Goal: Task Accomplishment & Management: Use online tool/utility

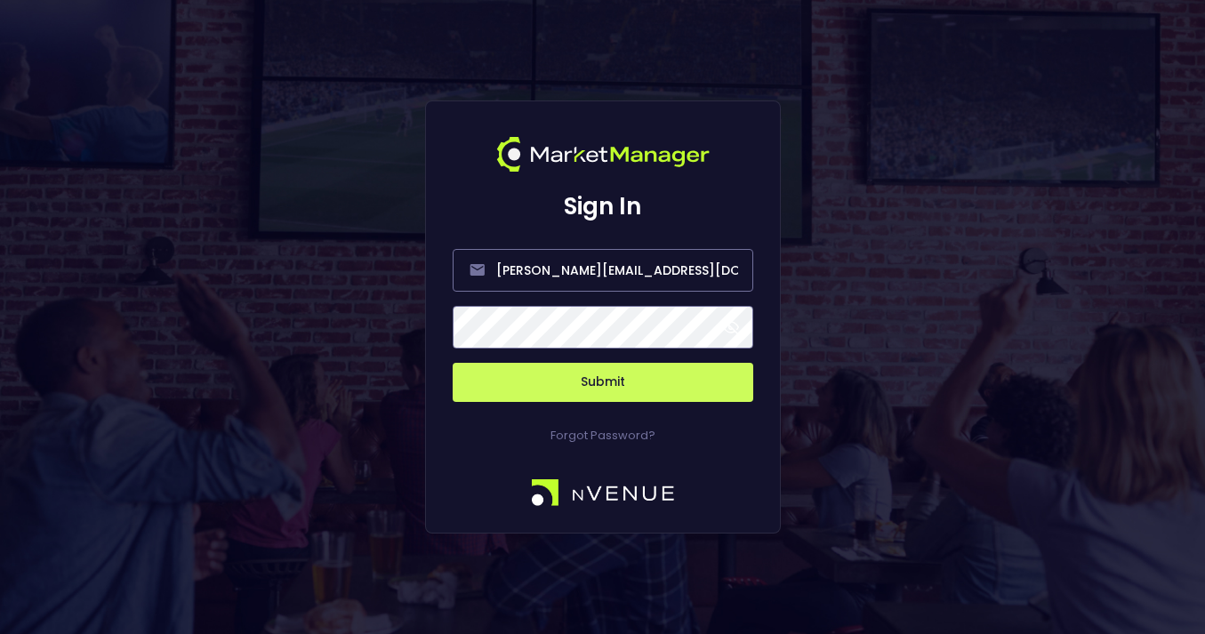
click at [725, 325] on span at bounding box center [731, 327] width 16 height 16
click at [642, 376] on button "Submit" at bounding box center [603, 382] width 301 height 39
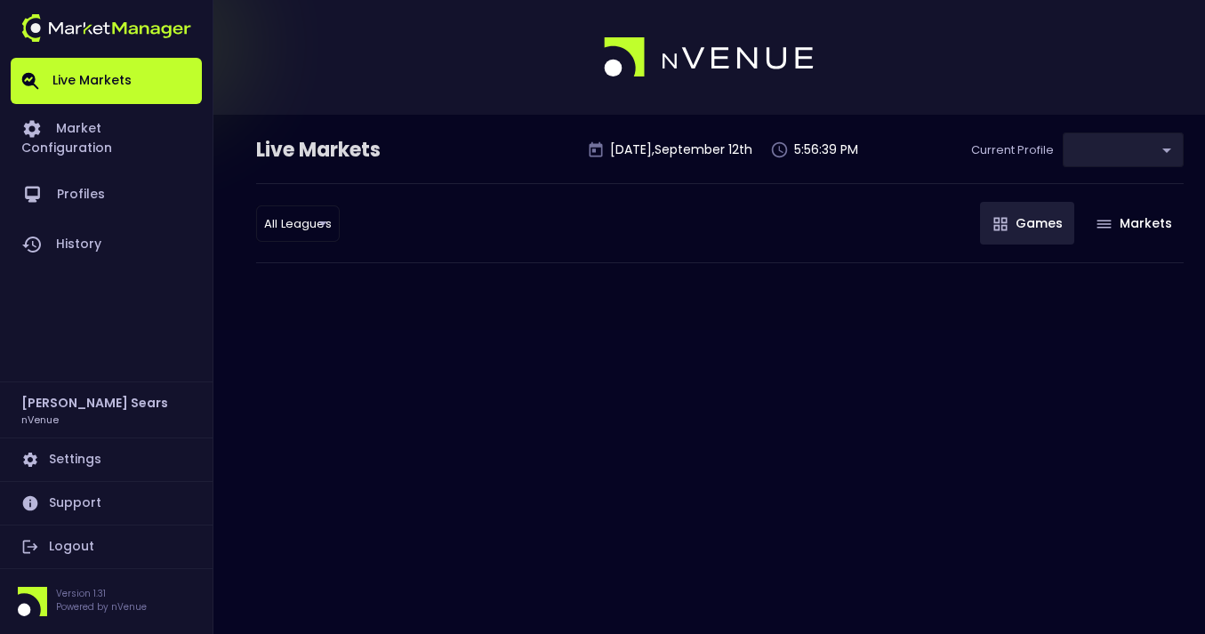
type input "0d810fa5-e353-4d9c-b11d-31f095cae871"
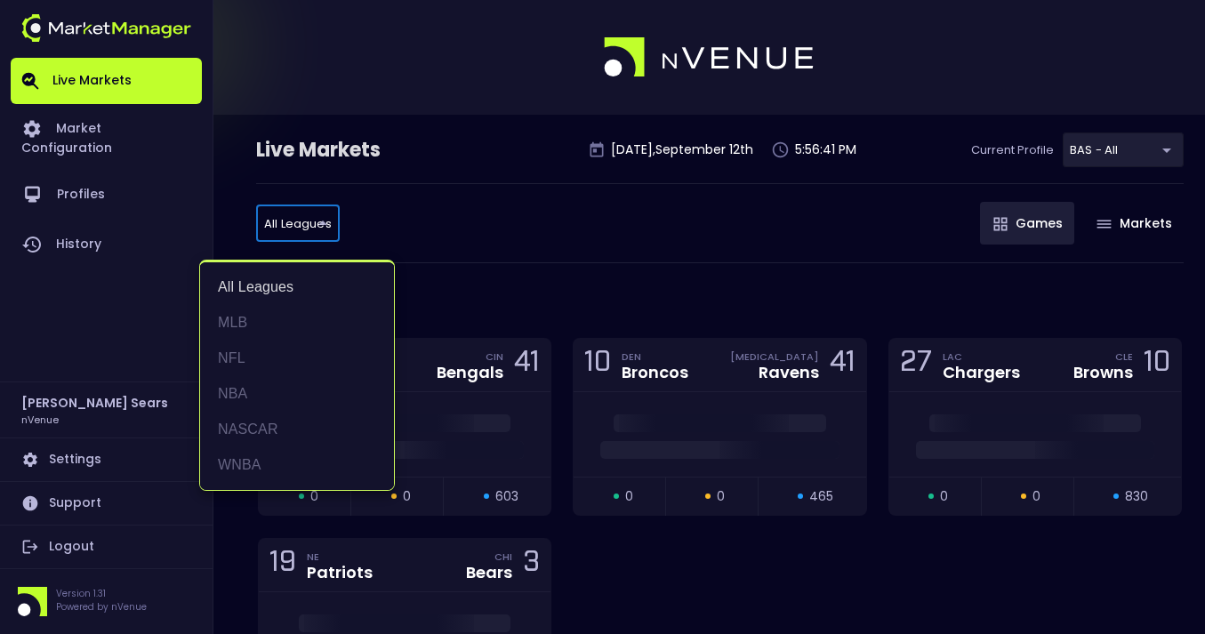
click at [245, 326] on li "MLB" at bounding box center [297, 323] width 194 height 36
type input "MLB"
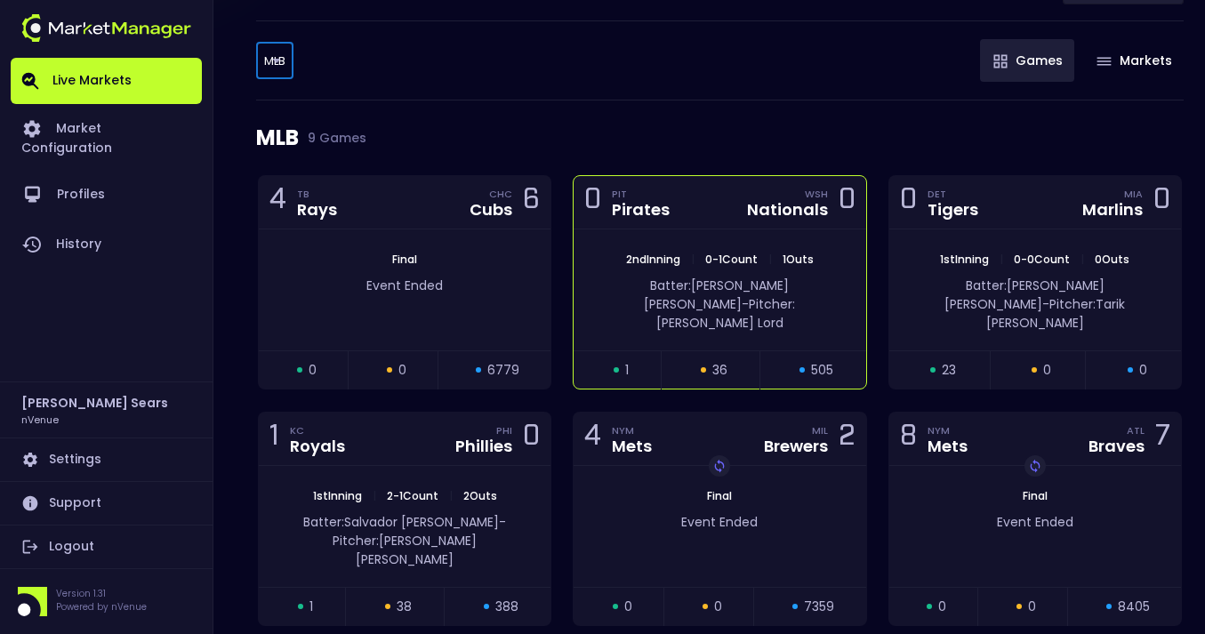
scroll to position [170, 0]
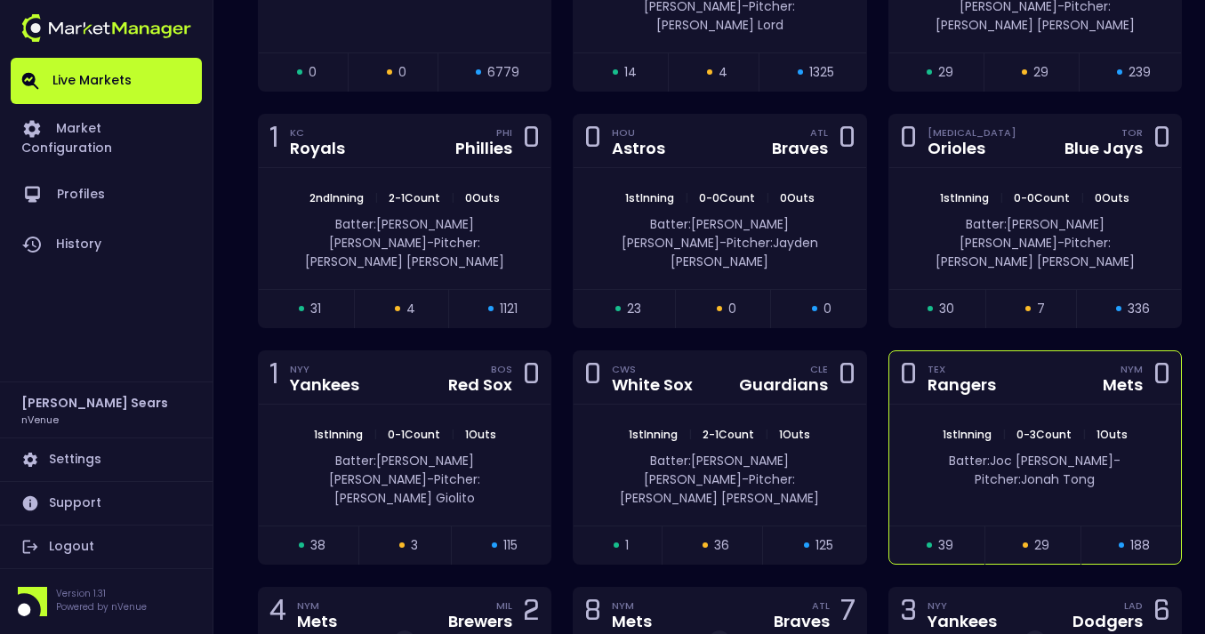
click at [1007, 452] on div "Batter: [PERSON_NAME]: [PERSON_NAME]" at bounding box center [1035, 470] width 238 height 37
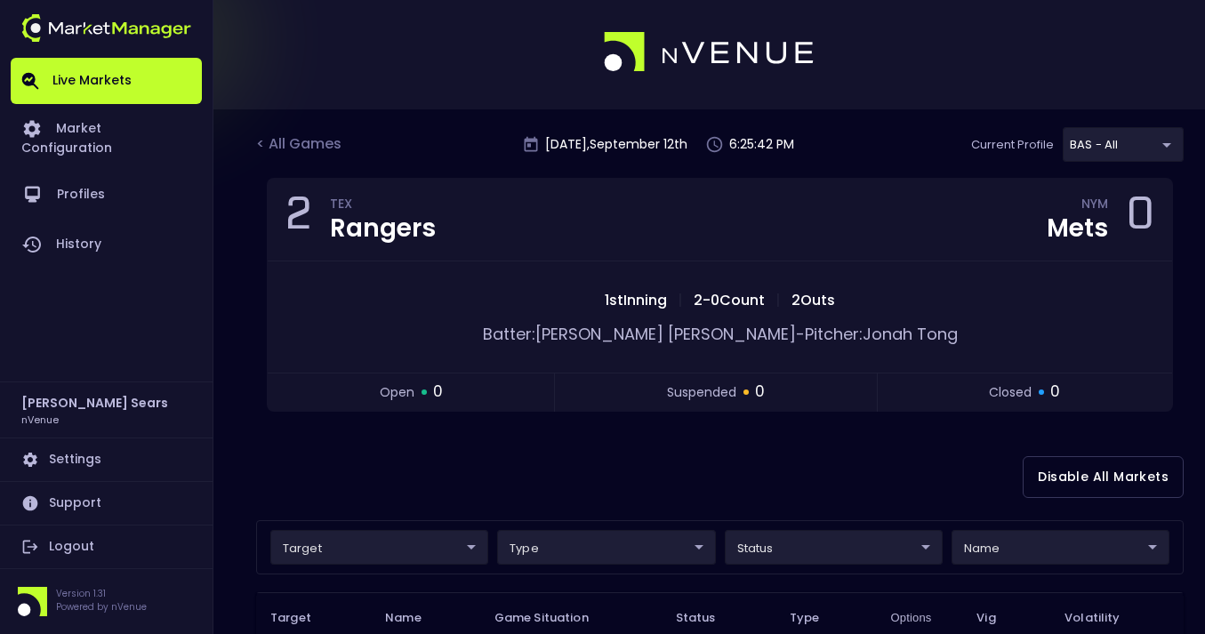
scroll to position [0, 0]
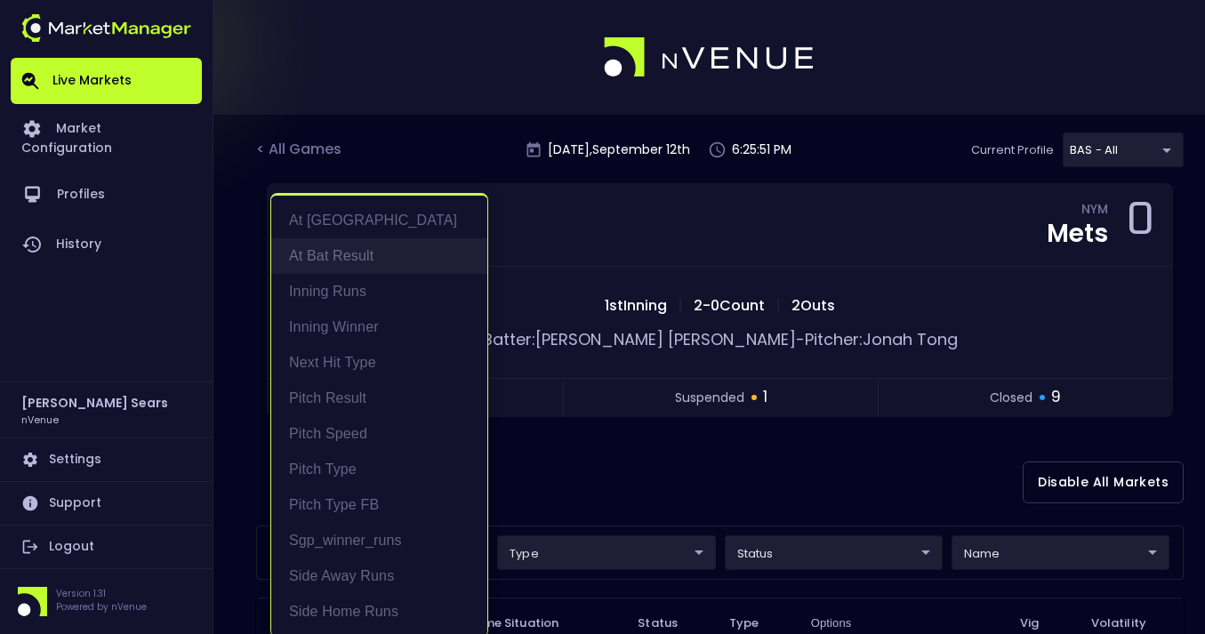
click at [360, 256] on li "At Bat Result" at bounding box center [379, 256] width 216 height 36
type input "At Bat Result"
click at [572, 475] on div at bounding box center [602, 317] width 1205 height 634
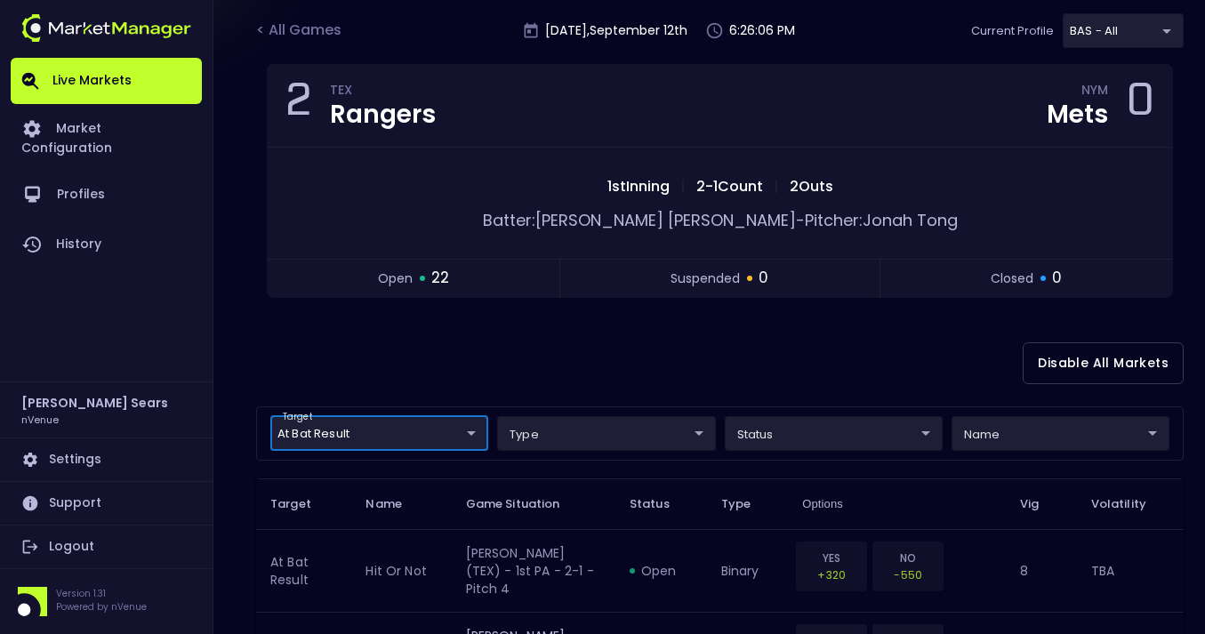
scroll to position [124, 0]
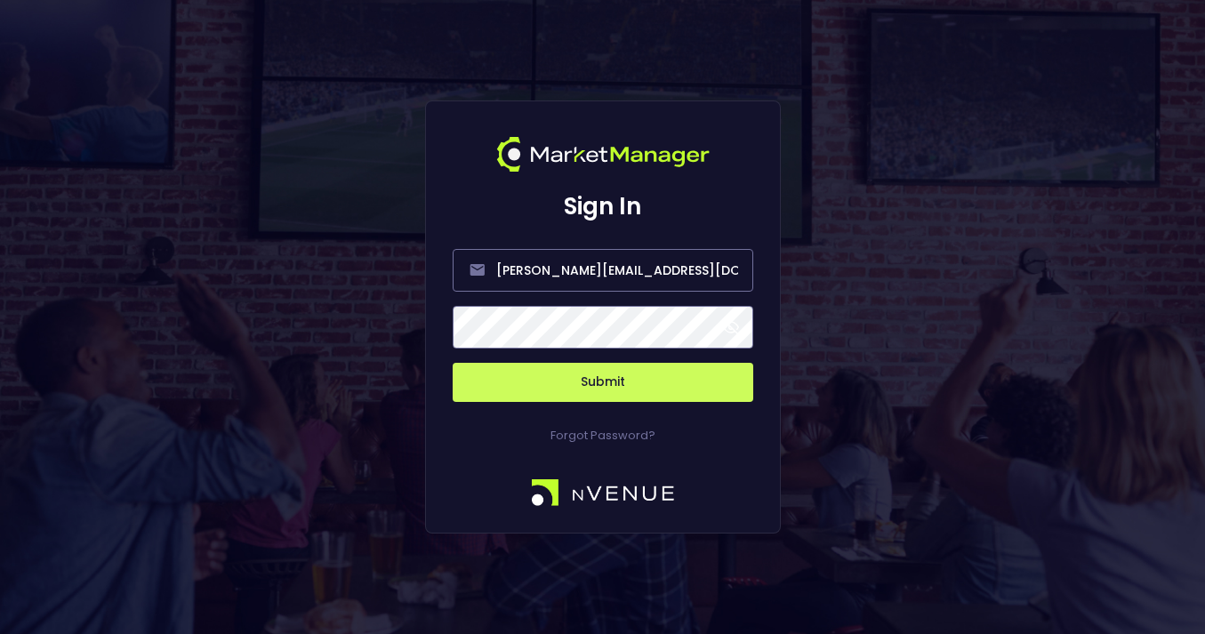
click at [735, 324] on span at bounding box center [731, 327] width 16 height 16
click at [654, 379] on button "Submit" at bounding box center [603, 382] width 301 height 39
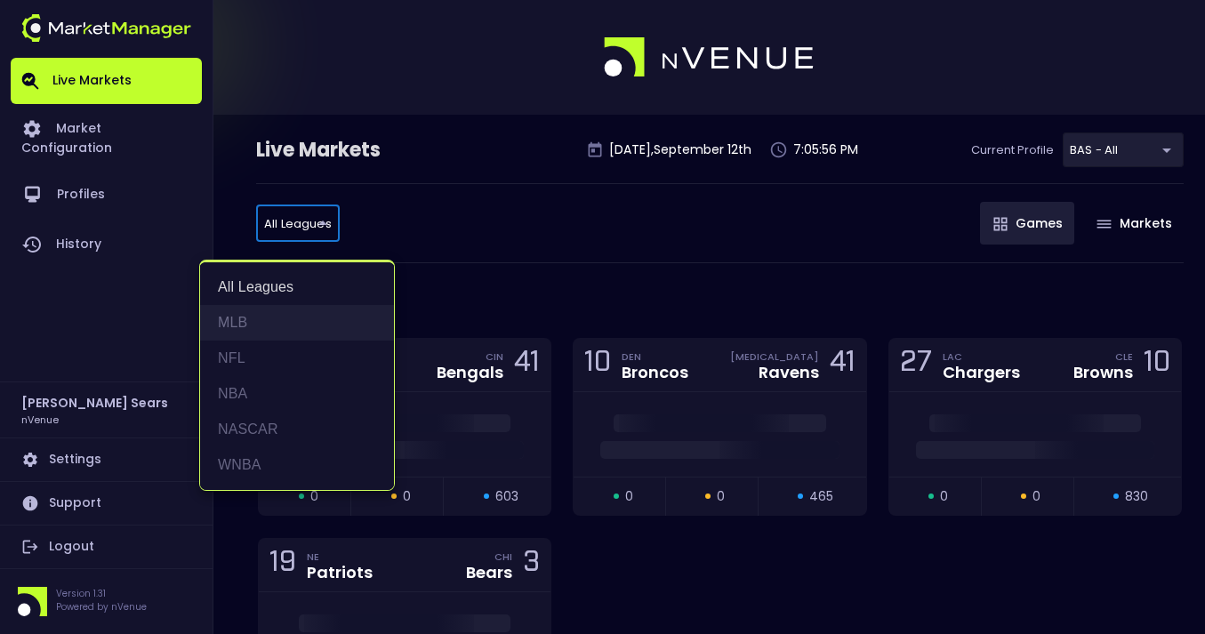
click at [261, 324] on li "MLB" at bounding box center [297, 323] width 194 height 36
type input "MLB"
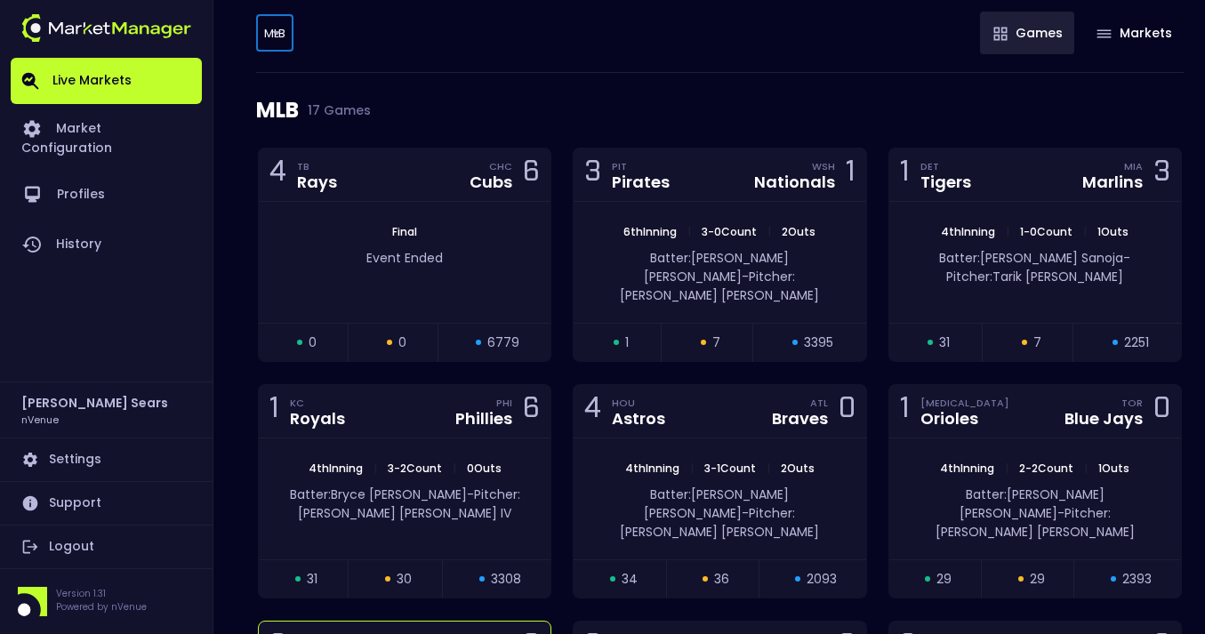
scroll to position [192, 0]
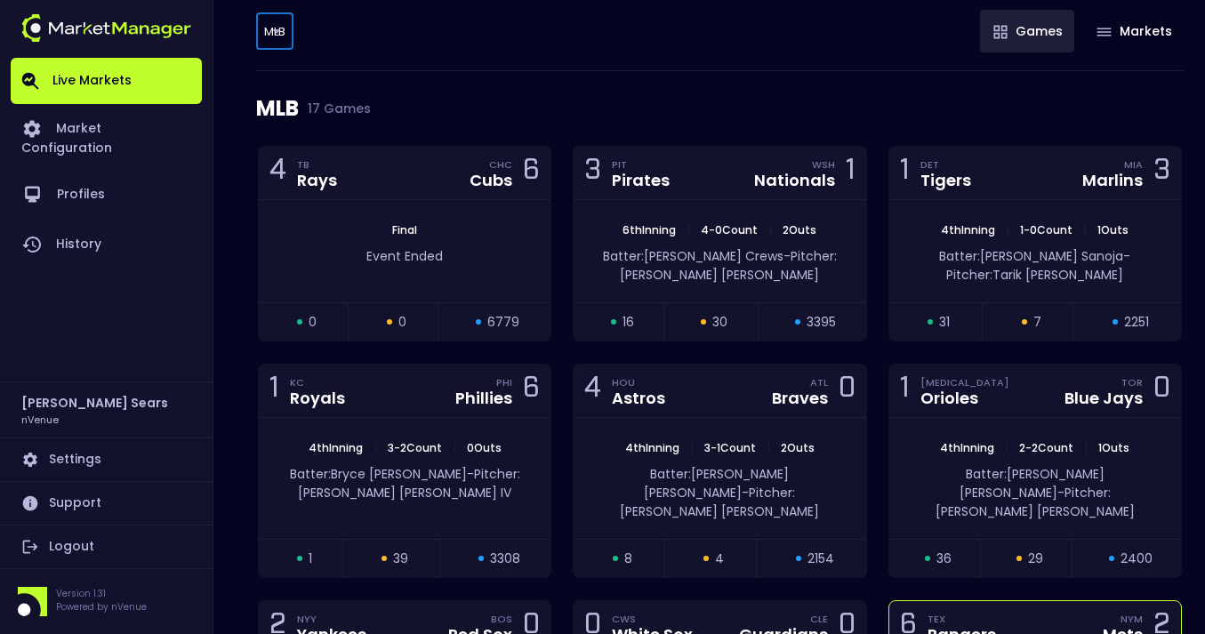
click at [1112, 627] on div "Mets" at bounding box center [1123, 635] width 40 height 16
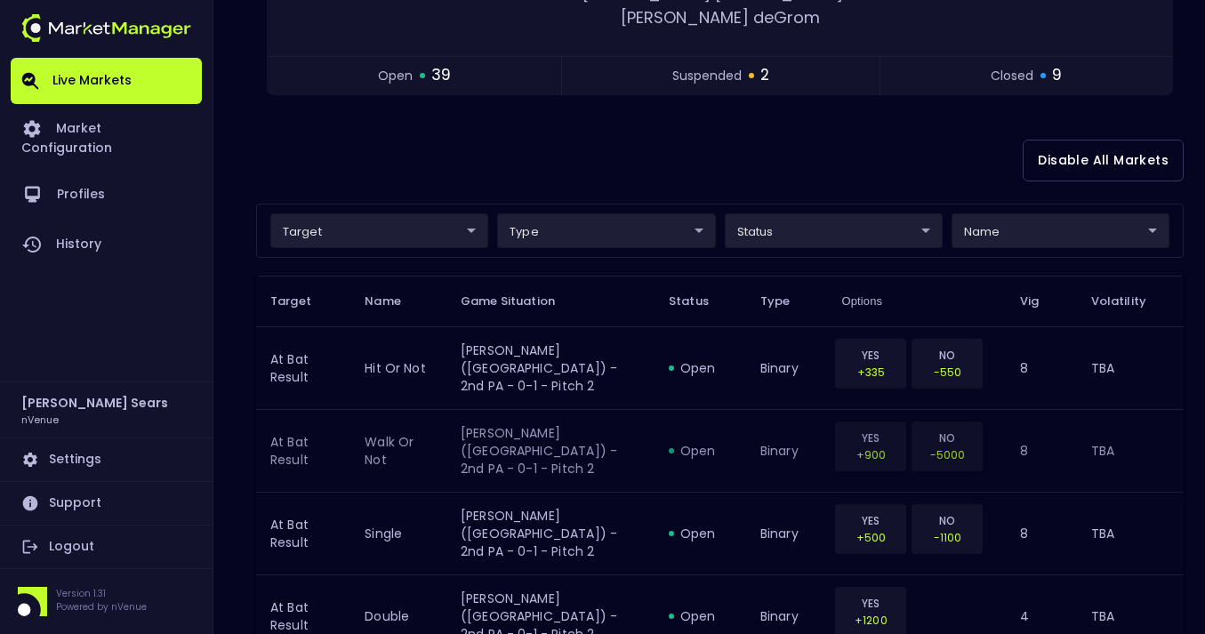
scroll to position [349, 0]
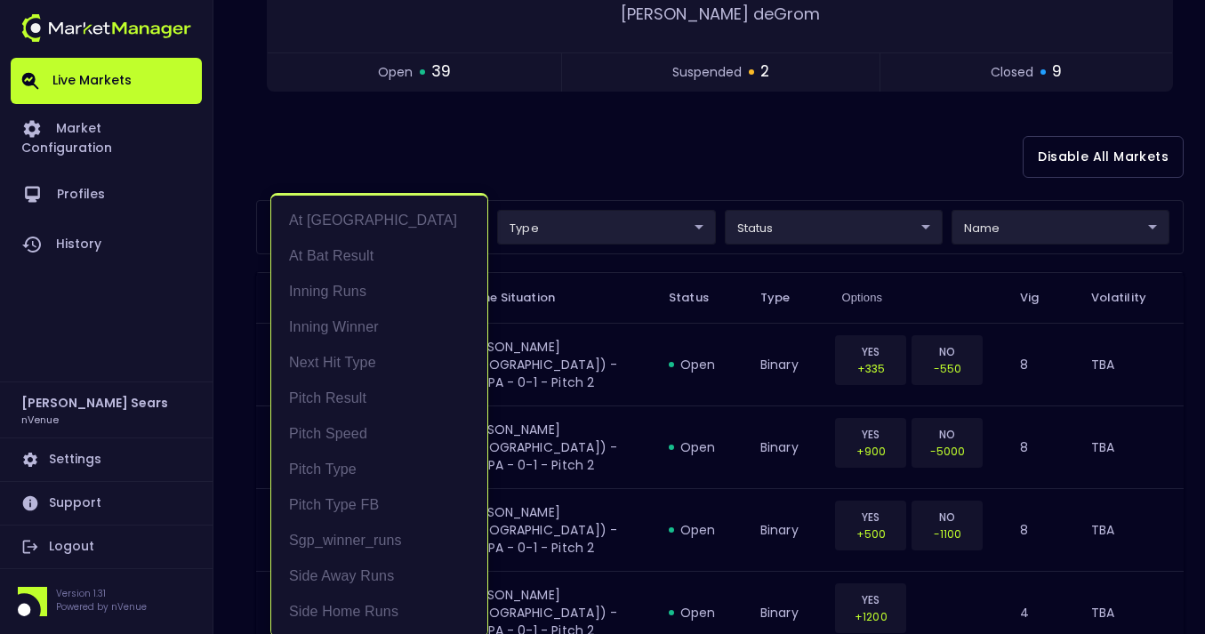
click at [384, 259] on li "At Bat Result" at bounding box center [379, 256] width 216 height 36
type input "At Bat Result"
click at [533, 141] on div at bounding box center [602, 317] width 1205 height 634
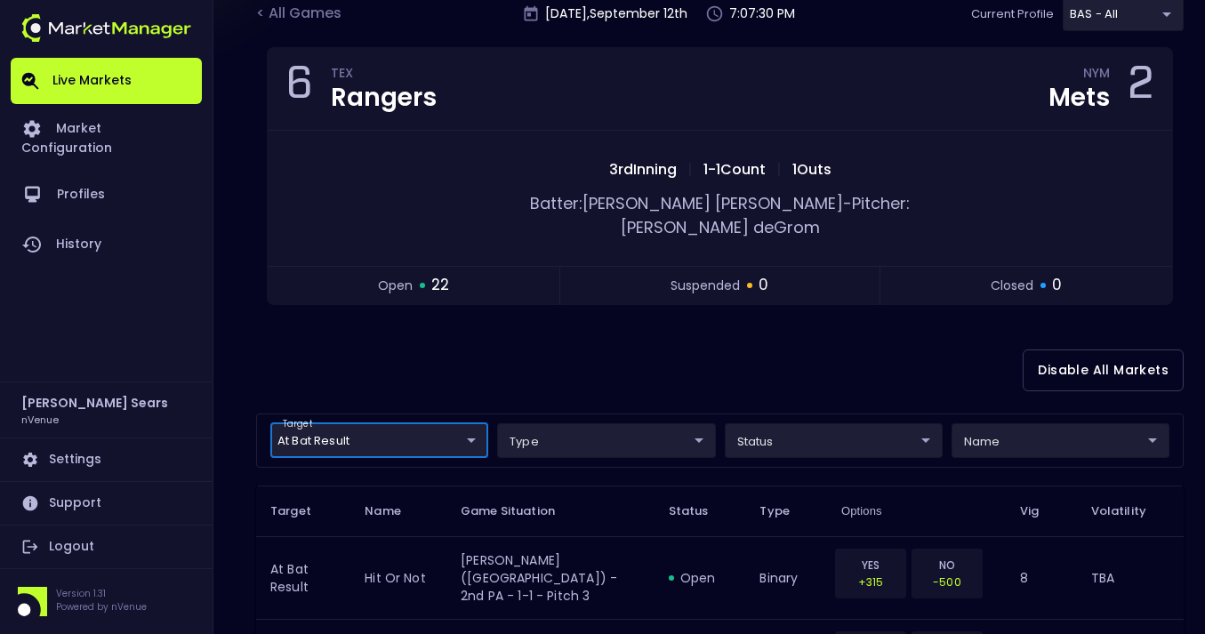
scroll to position [0, 0]
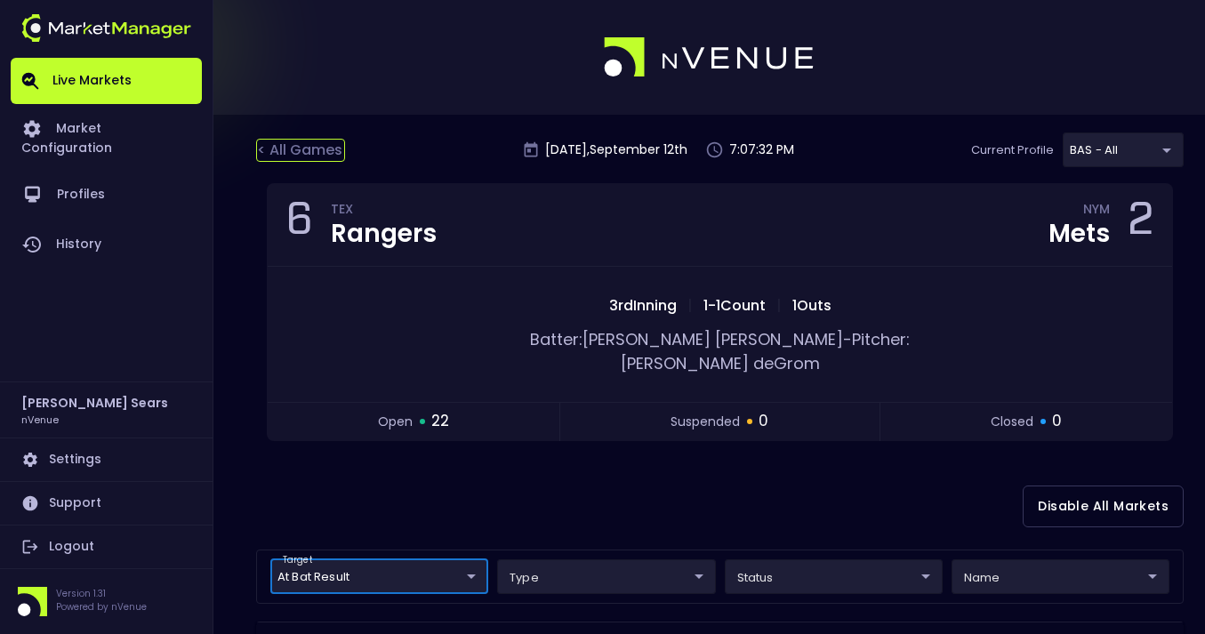
click at [320, 148] on div "< All Games" at bounding box center [300, 150] width 89 height 23
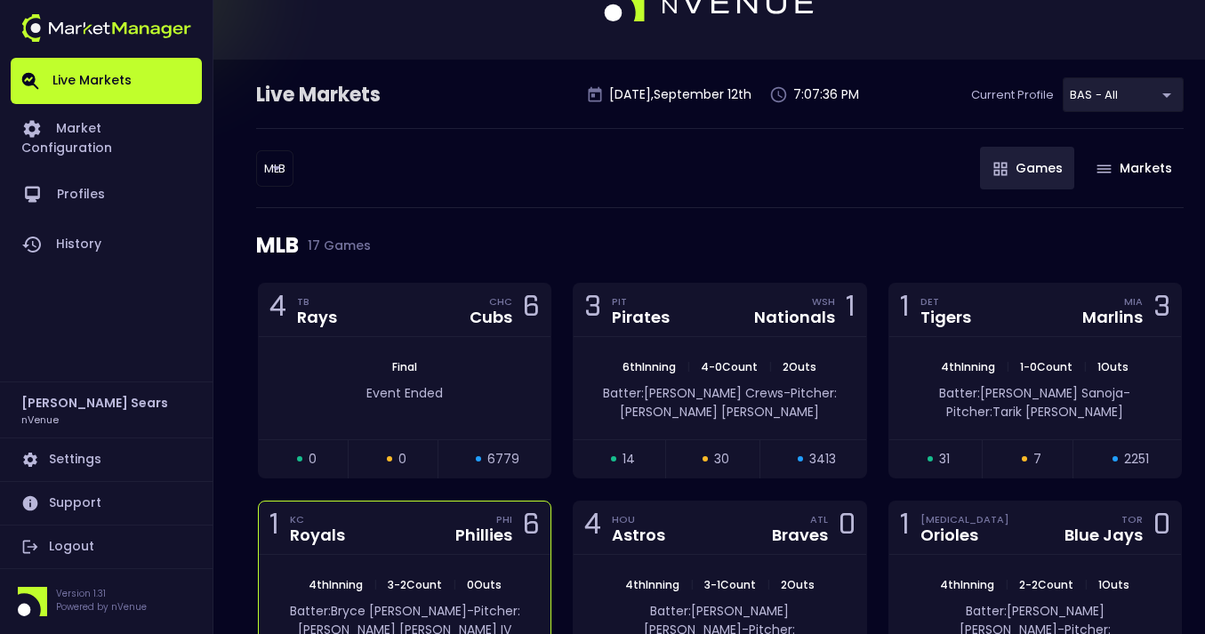
click at [464, 588] on span "0 Outs" at bounding box center [483, 584] width 45 height 15
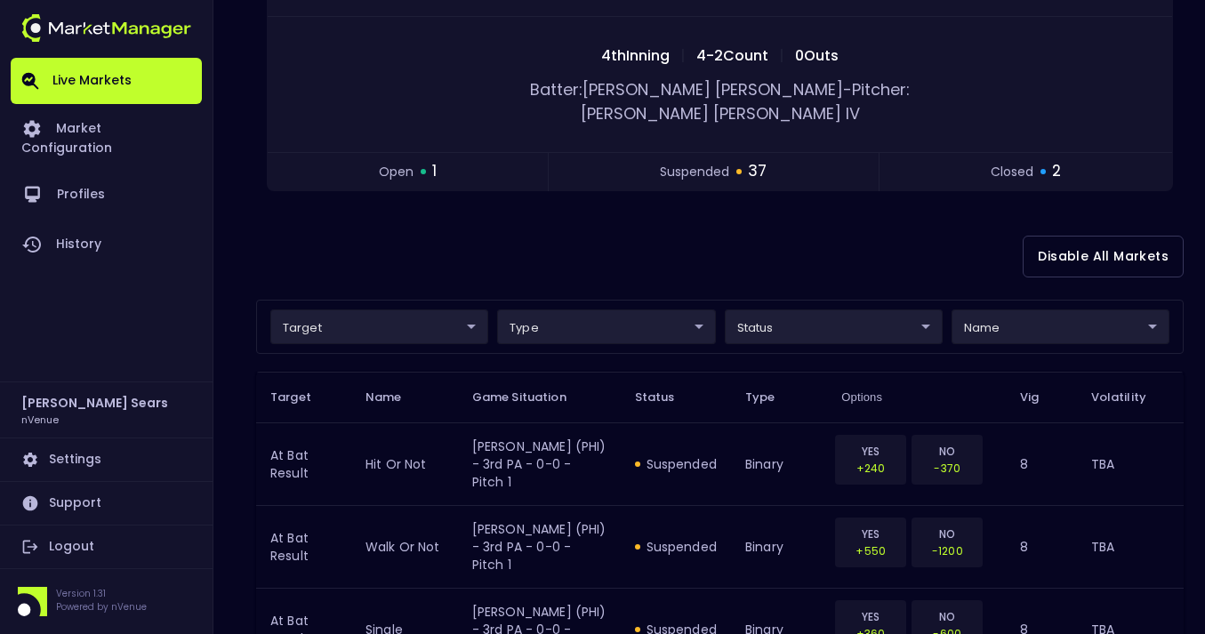
scroll to position [254, 0]
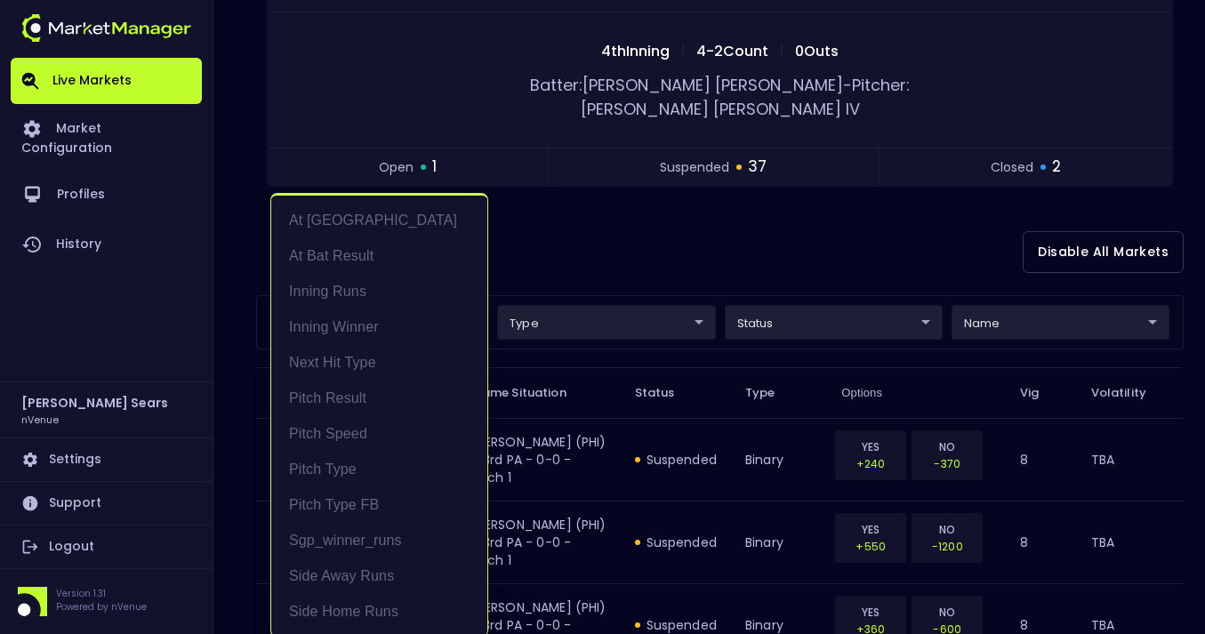
click at [383, 261] on li "At Bat Result" at bounding box center [379, 256] width 216 height 36
type input "At Bat Result"
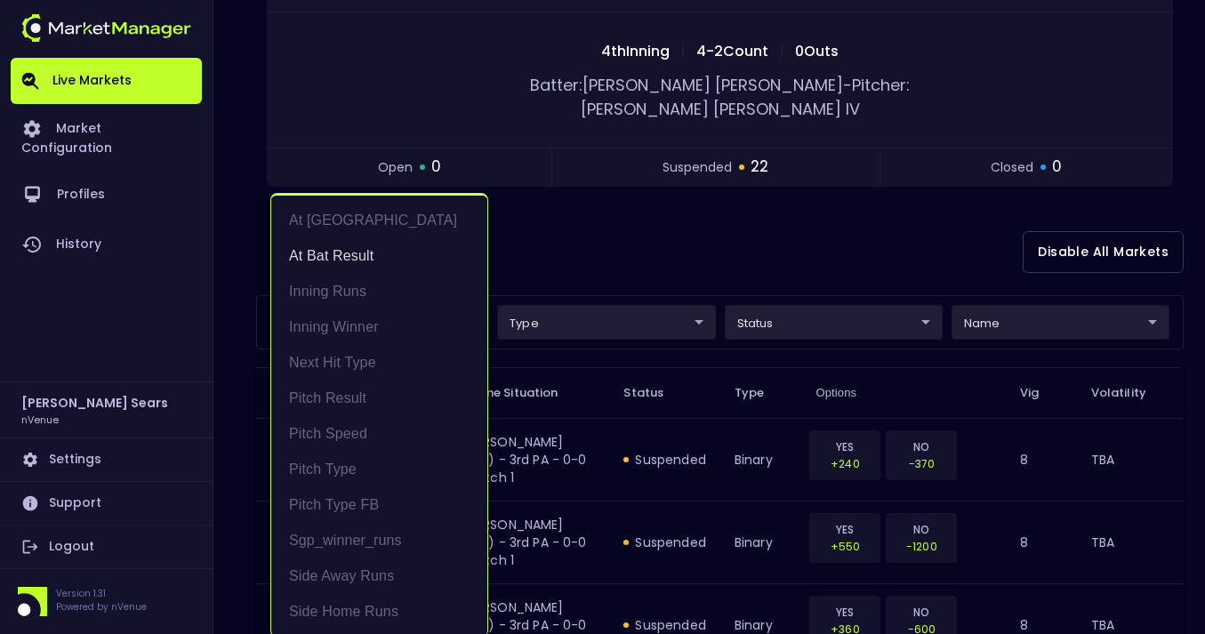
click at [602, 241] on div at bounding box center [602, 317] width 1205 height 634
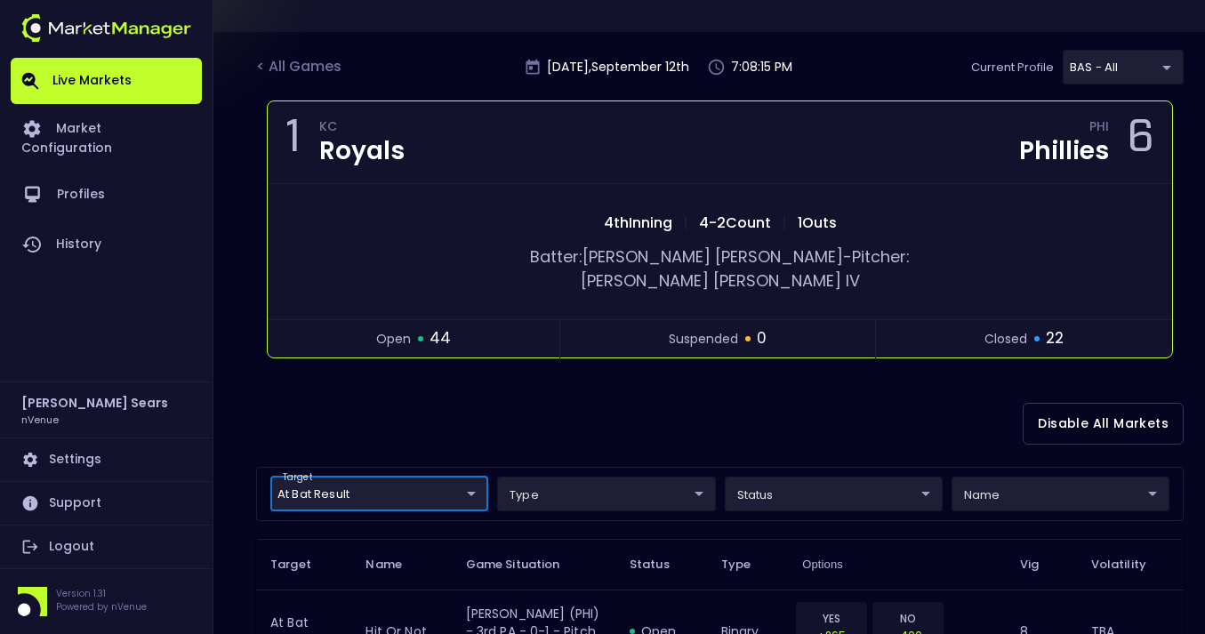
scroll to position [0, 0]
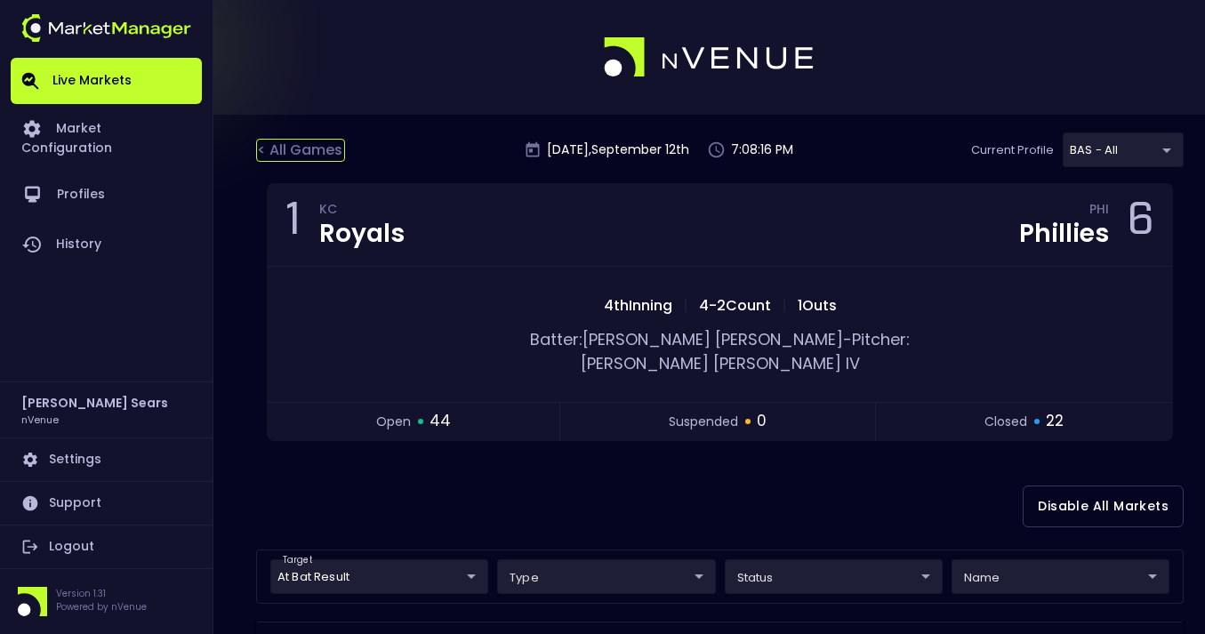
click at [302, 148] on div "< All Games" at bounding box center [300, 150] width 89 height 23
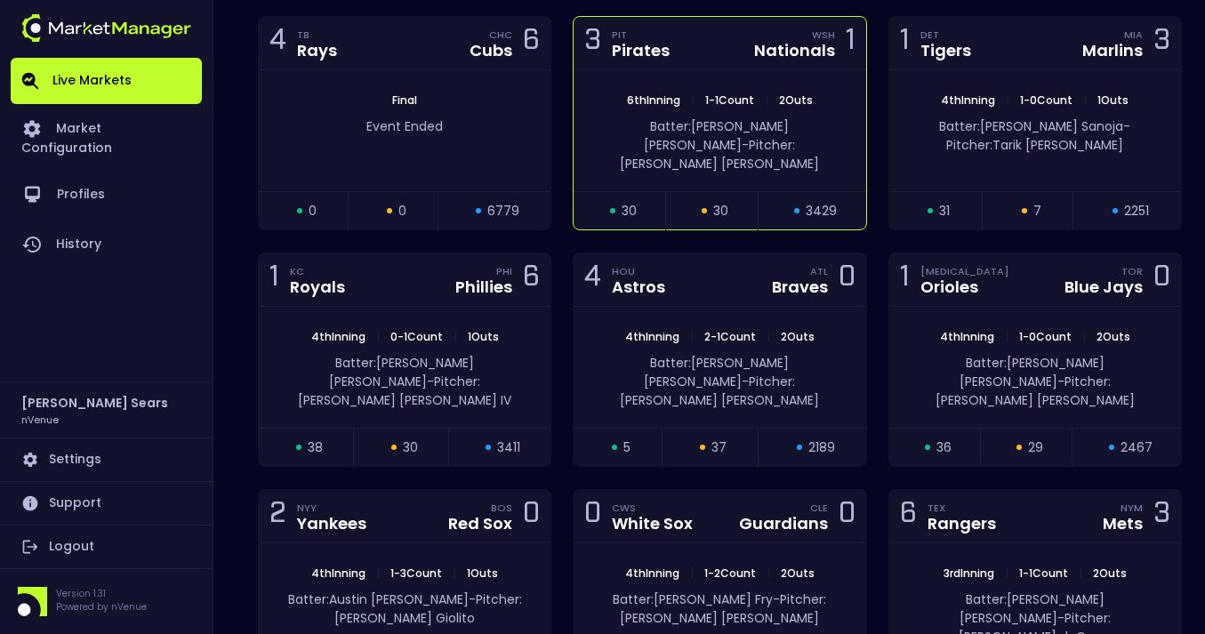
click at [673, 92] on div "6th Inning | 1 - 1 Count | 2 Outs" at bounding box center [720, 100] width 196 height 16
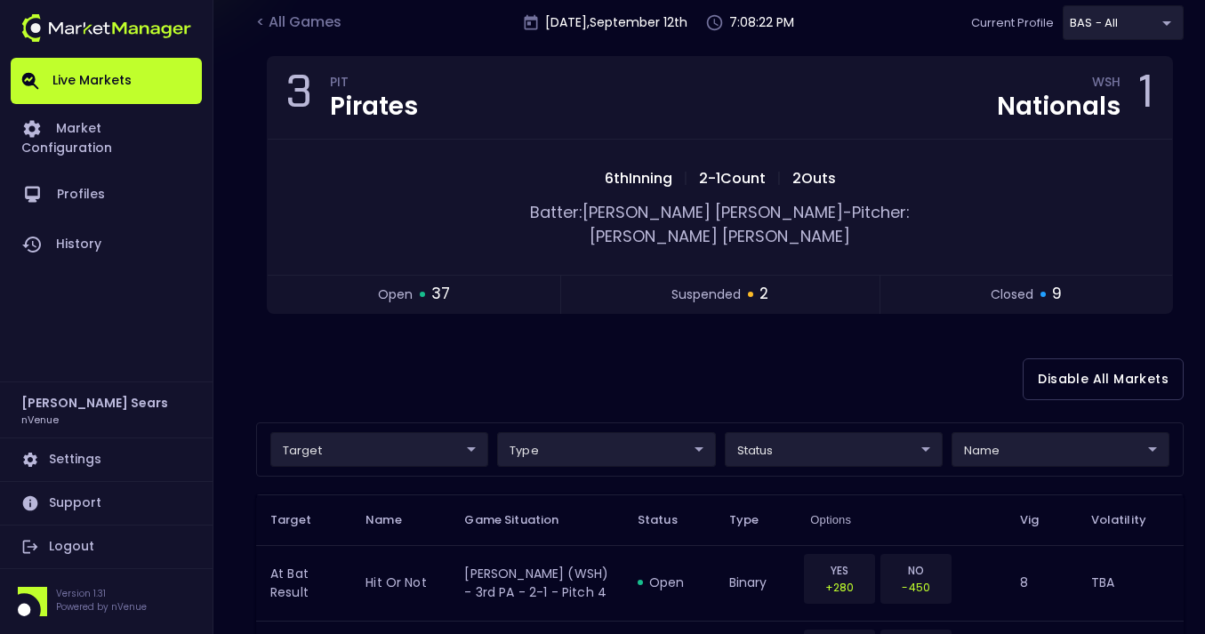
scroll to position [143, 0]
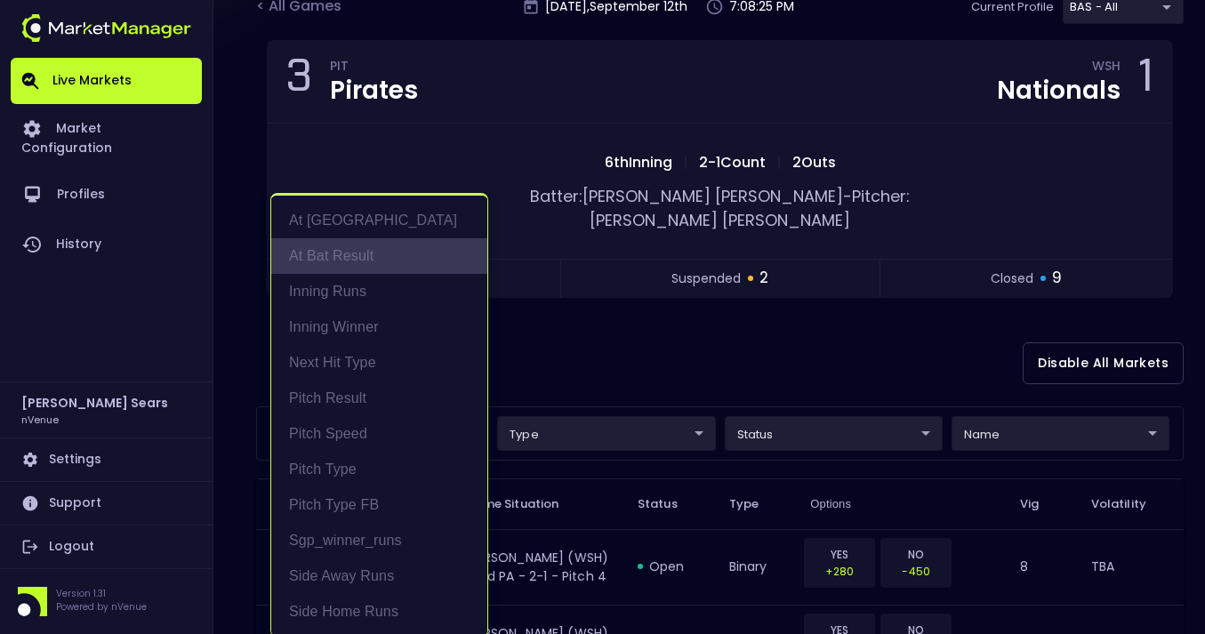
click at [372, 253] on li "At Bat Result" at bounding box center [379, 256] width 216 height 36
type input "At Bat Result"
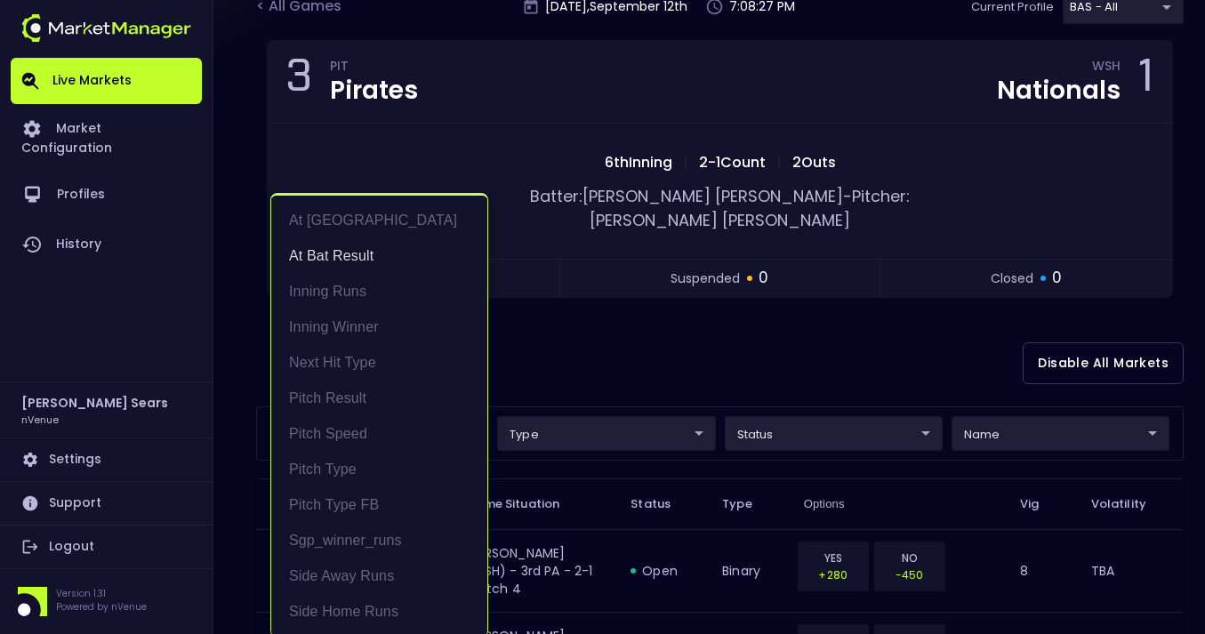
scroll to position [3, 0]
click at [680, 341] on div at bounding box center [602, 317] width 1205 height 634
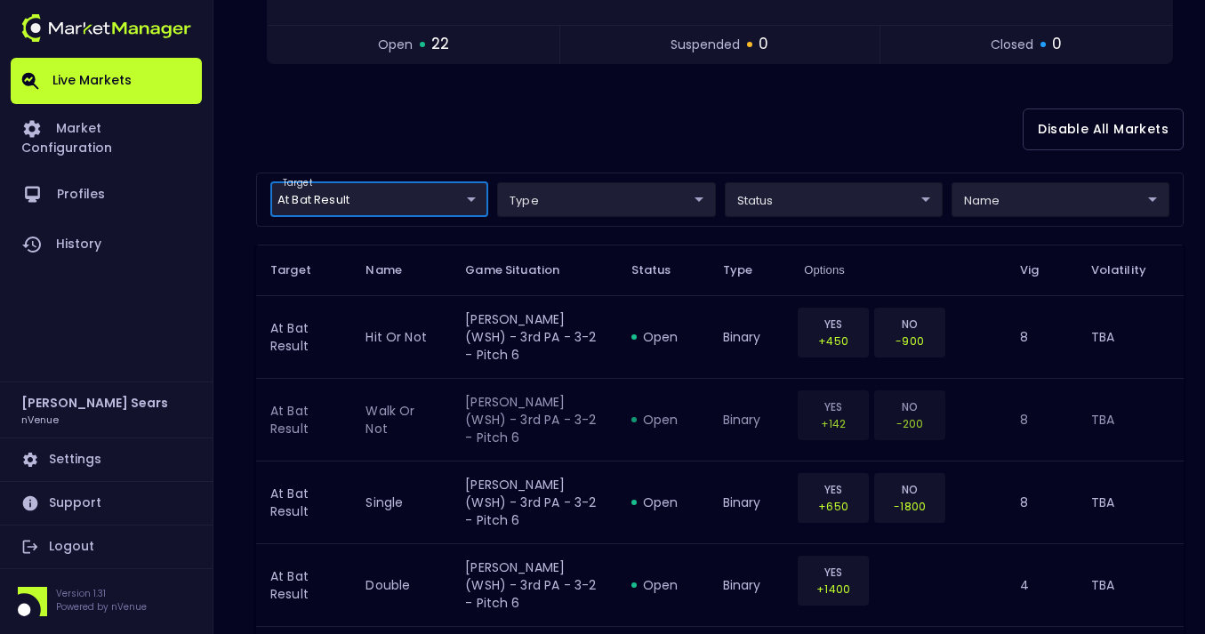
scroll to position [0, 0]
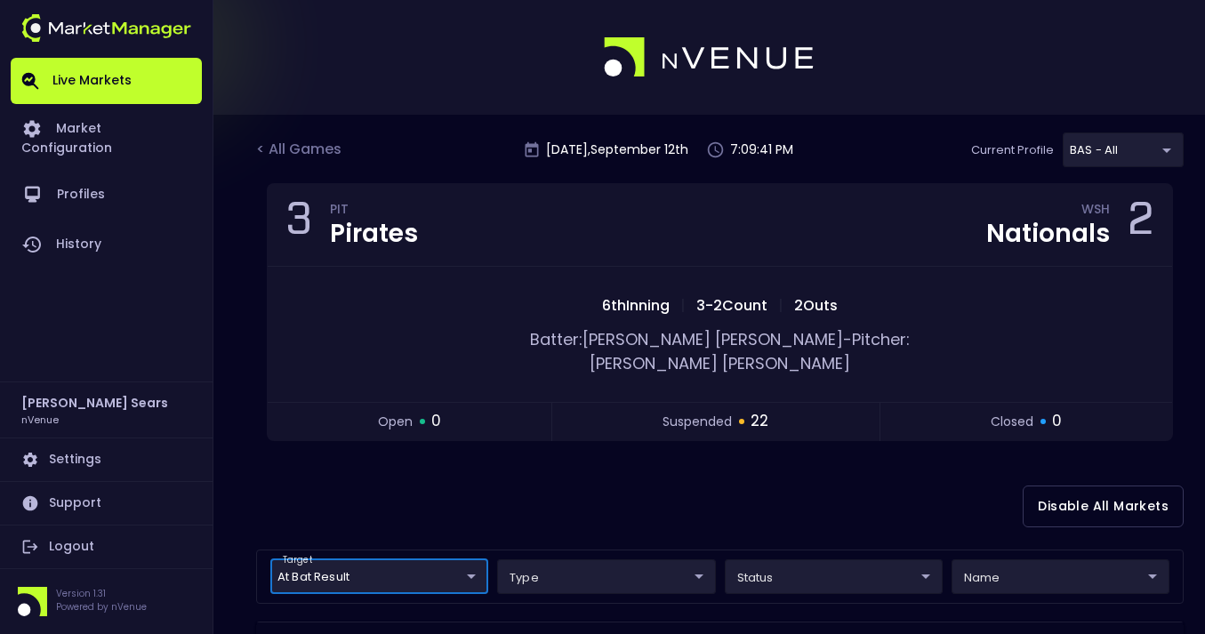
click at [314, 151] on div "< All Games" at bounding box center [300, 150] width 89 height 23
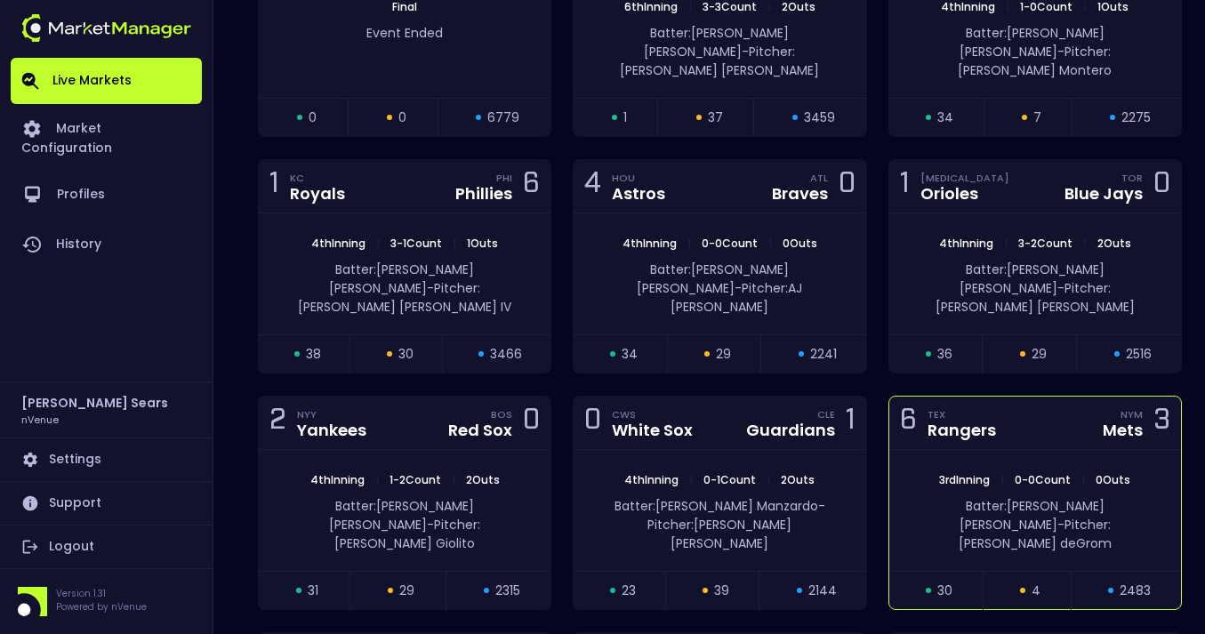
click at [1076, 409] on div "6 TEX Rangers NYM Mets 3" at bounding box center [1035, 423] width 292 height 53
